Goal: Task Accomplishment & Management: Manage account settings

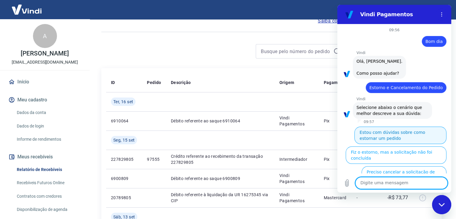
scroll to position [52, 0]
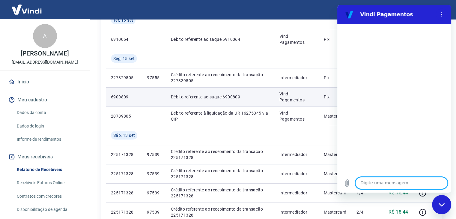
scroll to position [120, 0]
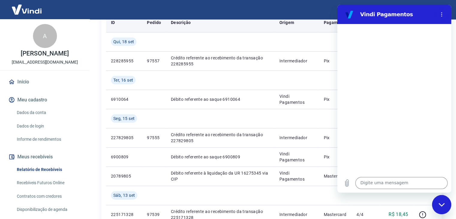
click at [312, 27] on th "Origem" at bounding box center [297, 22] width 44 height 19
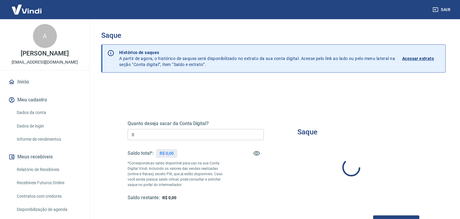
type input "R$ 0,00"
